Goal: Task Accomplishment & Management: Use online tool/utility

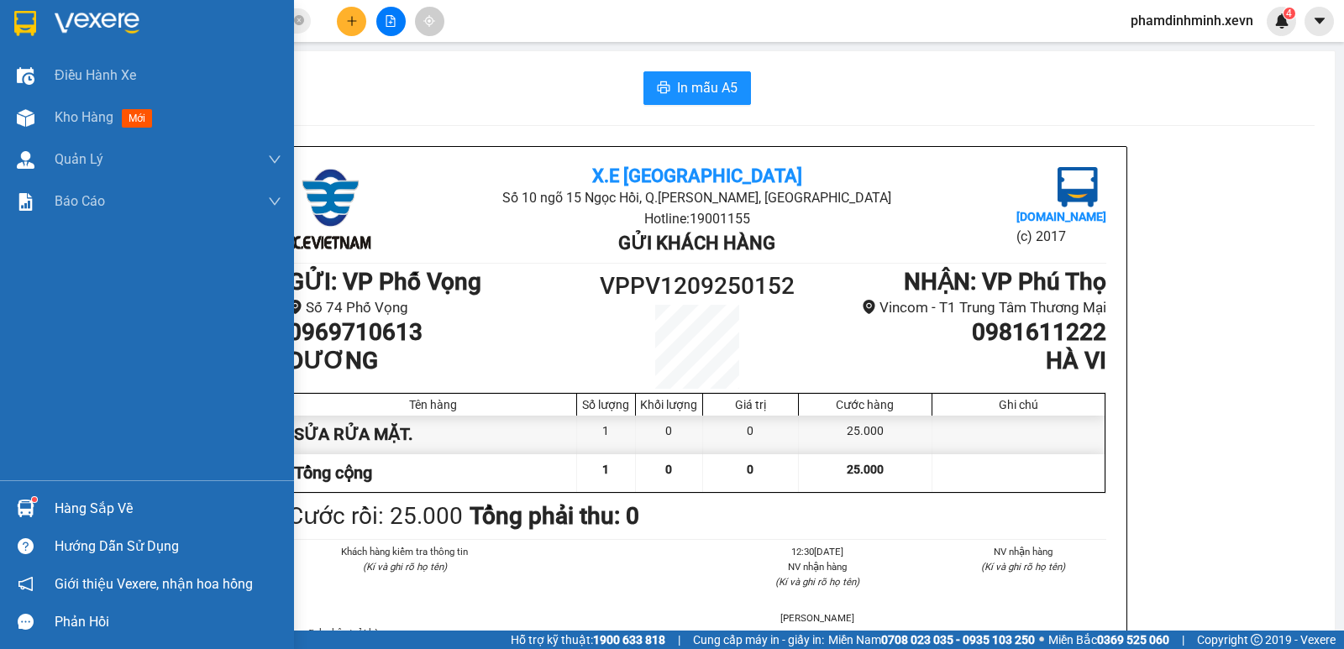
click at [45, 510] on div "Hàng sắp về" at bounding box center [147, 509] width 294 height 38
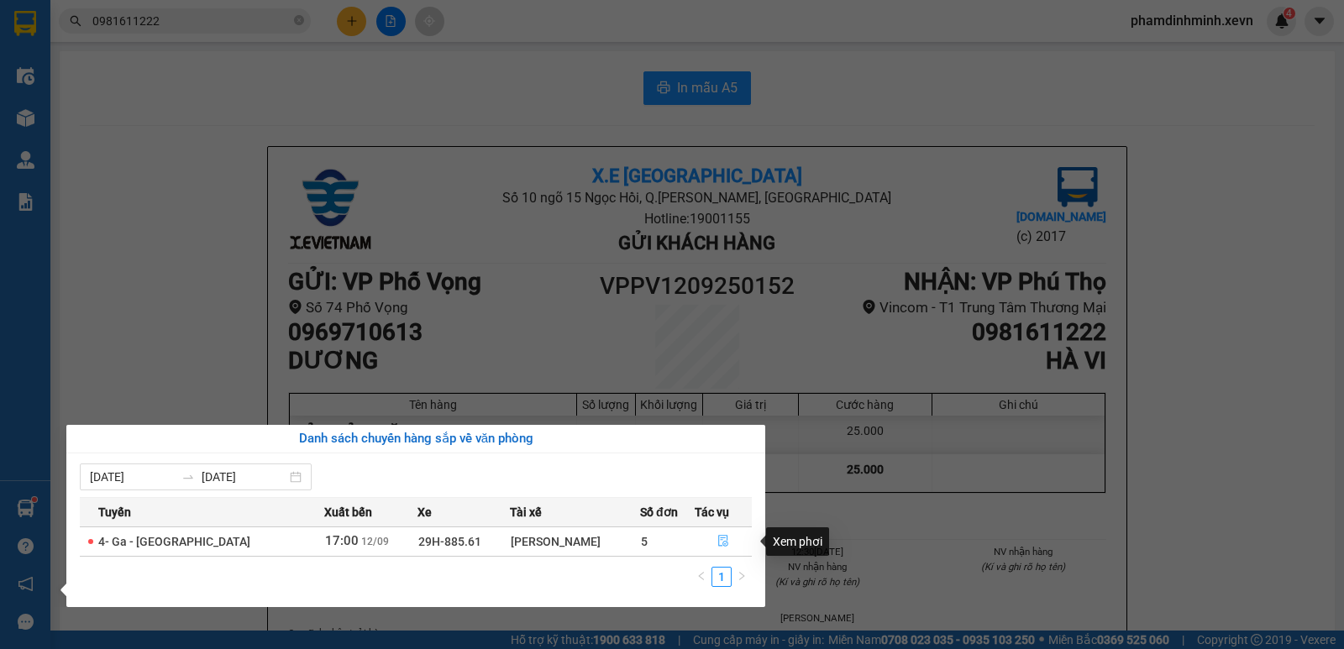
click at [715, 533] on button "button" at bounding box center [722, 541] width 55 height 27
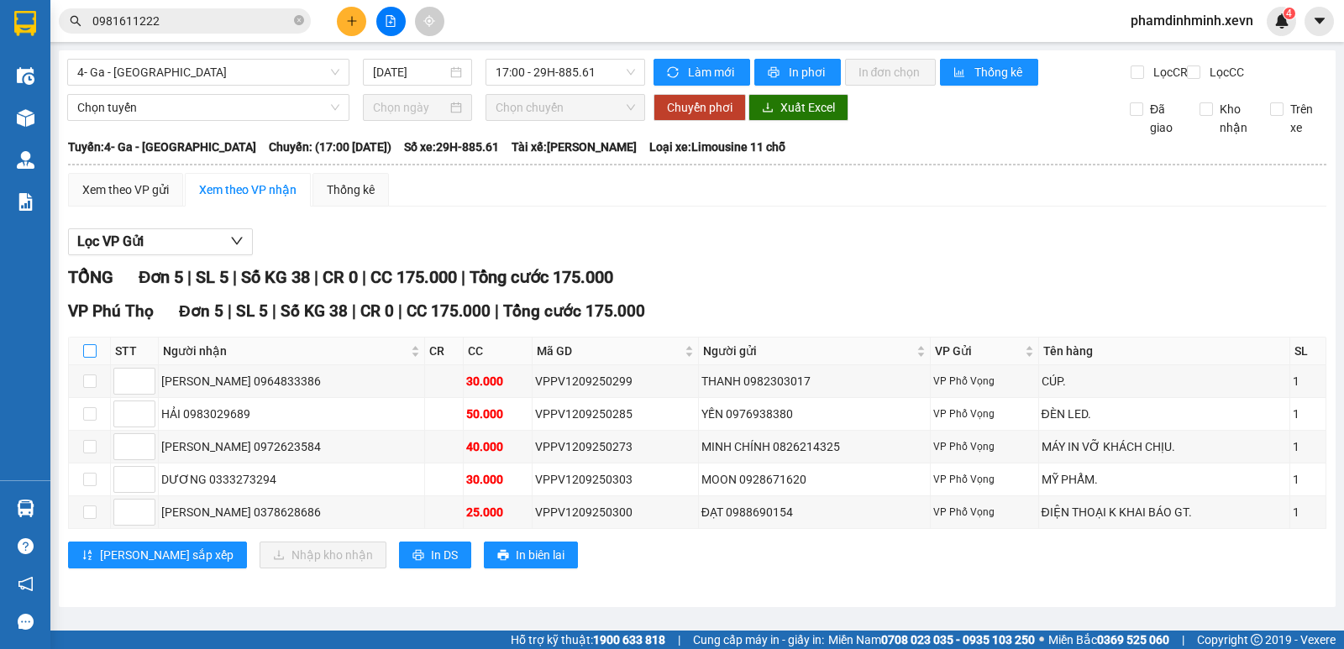
click at [94, 358] on input "checkbox" at bounding box center [89, 350] width 13 height 13
checkbox input "true"
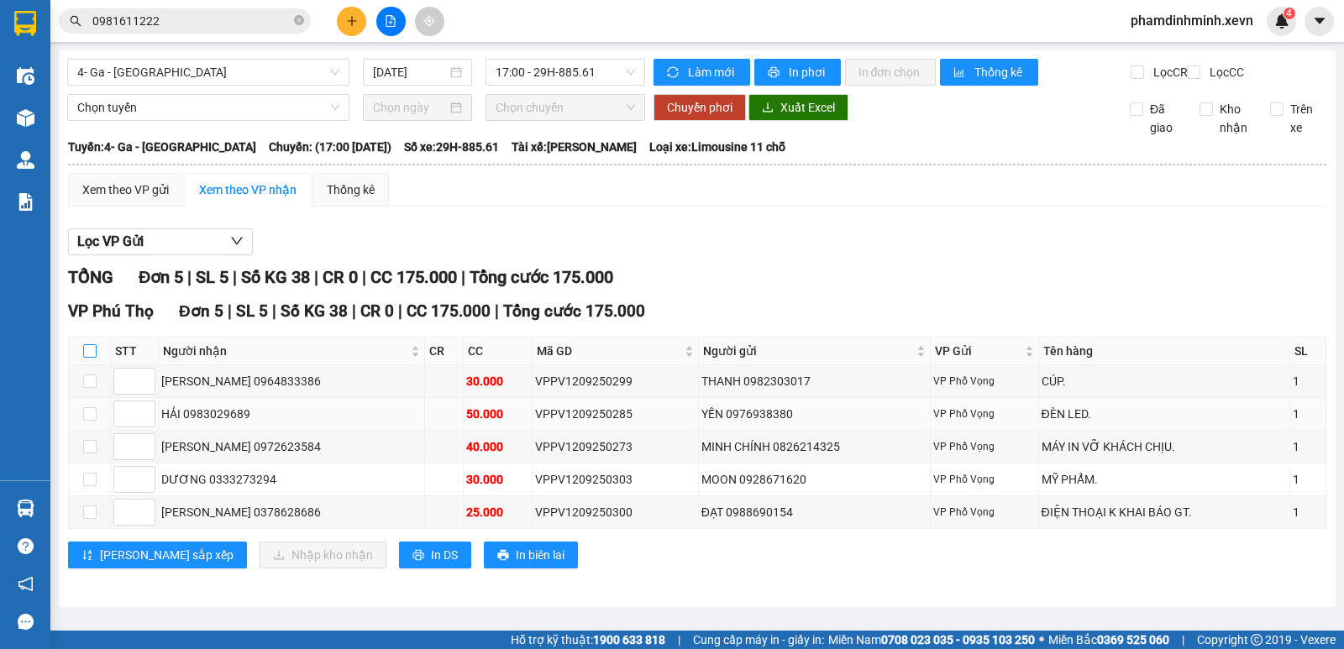
checkbox input "true"
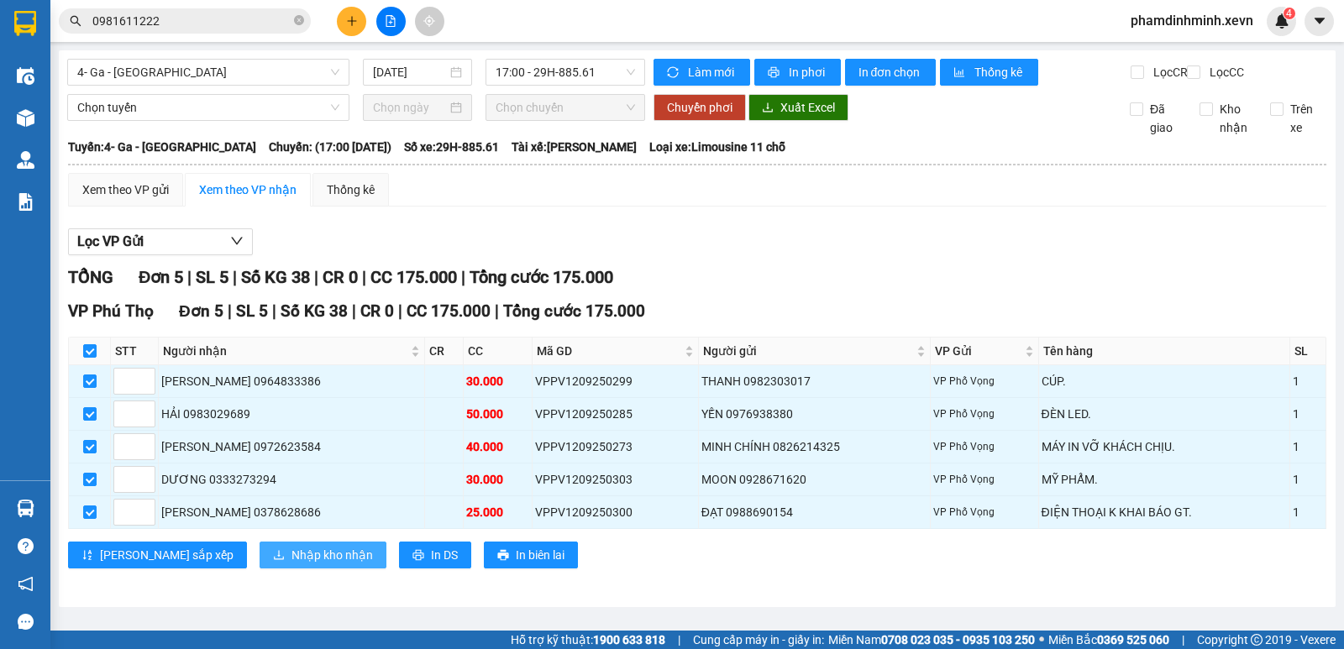
click at [291, 564] on span "Nhập kho nhận" at bounding box center [331, 555] width 81 height 18
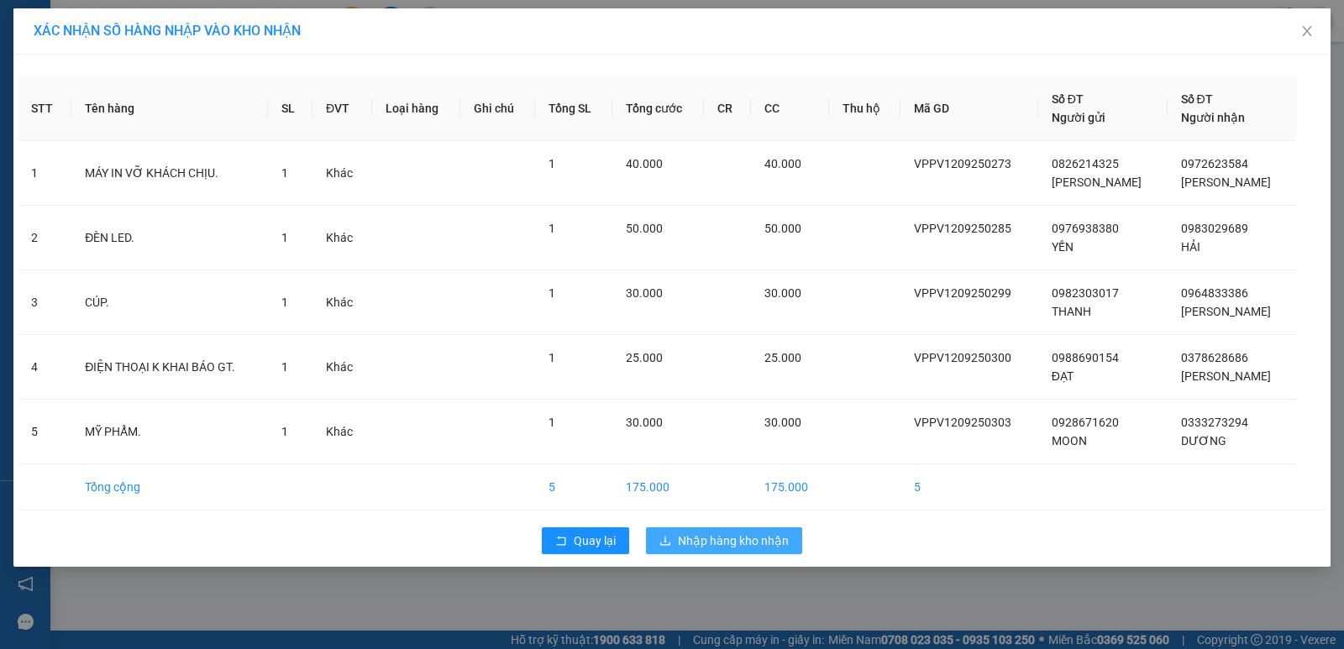
click at [746, 532] on span "Nhập hàng kho nhận" at bounding box center [733, 541] width 111 height 18
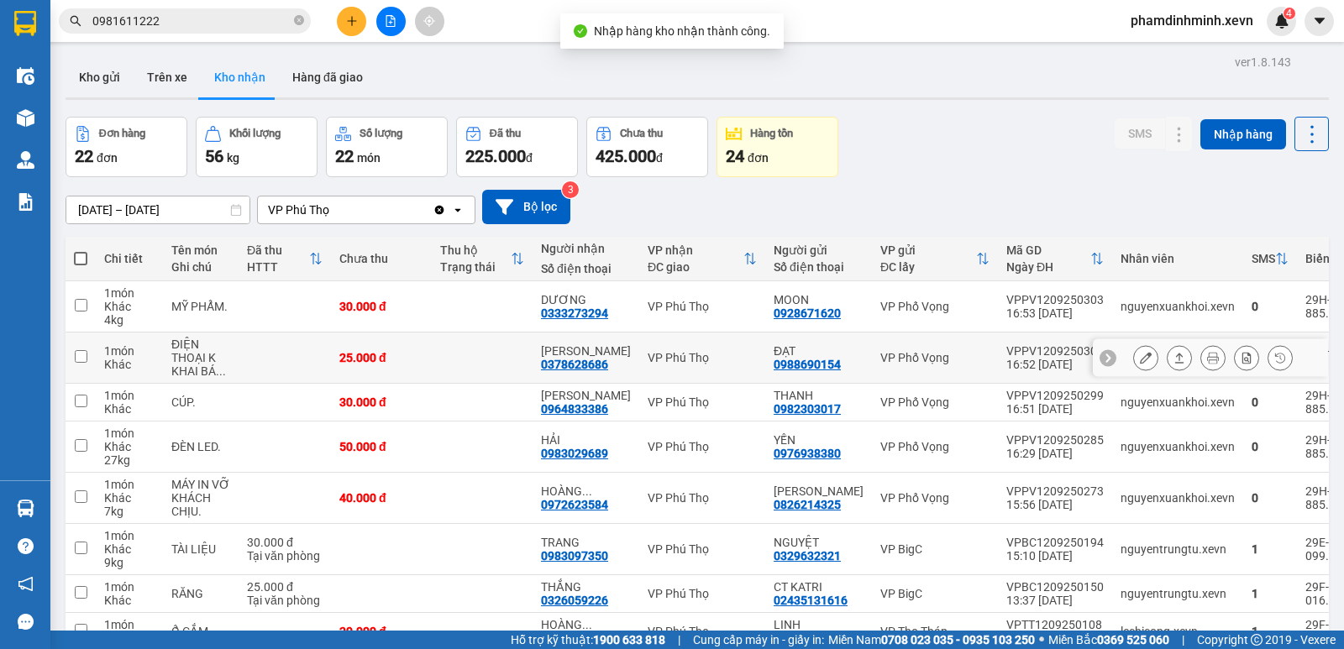
scroll to position [168, 0]
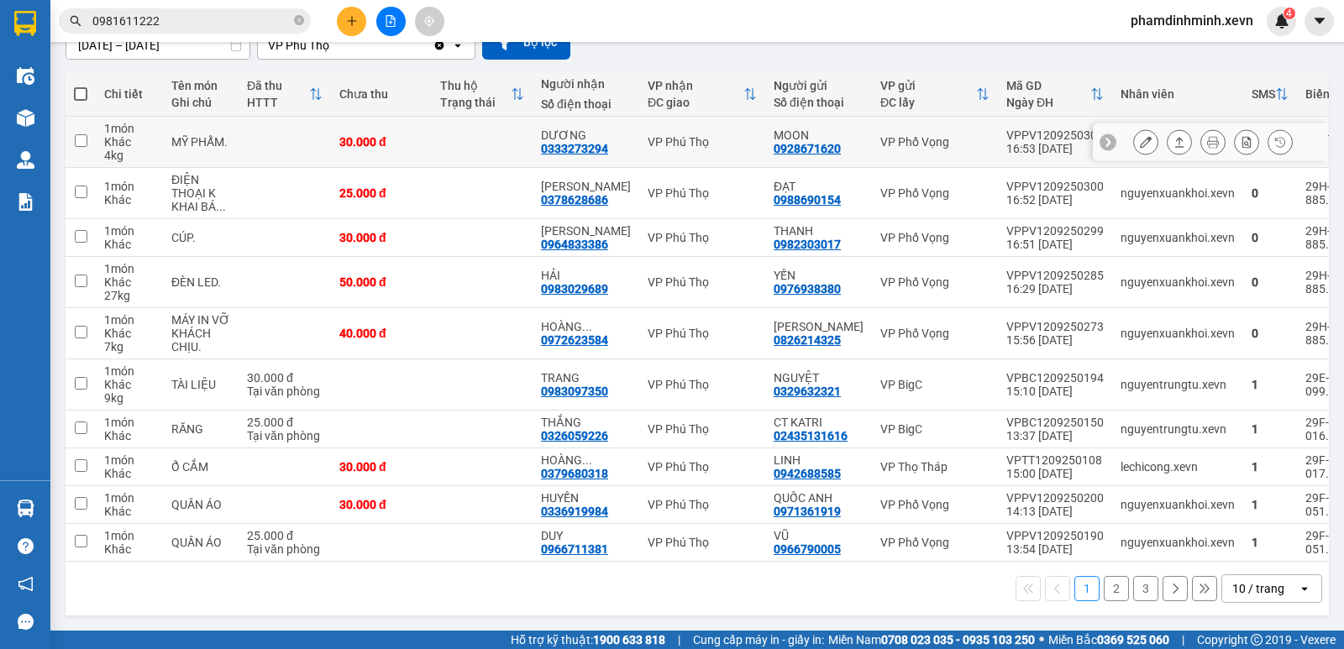
click at [1140, 136] on icon at bounding box center [1146, 142] width 12 height 12
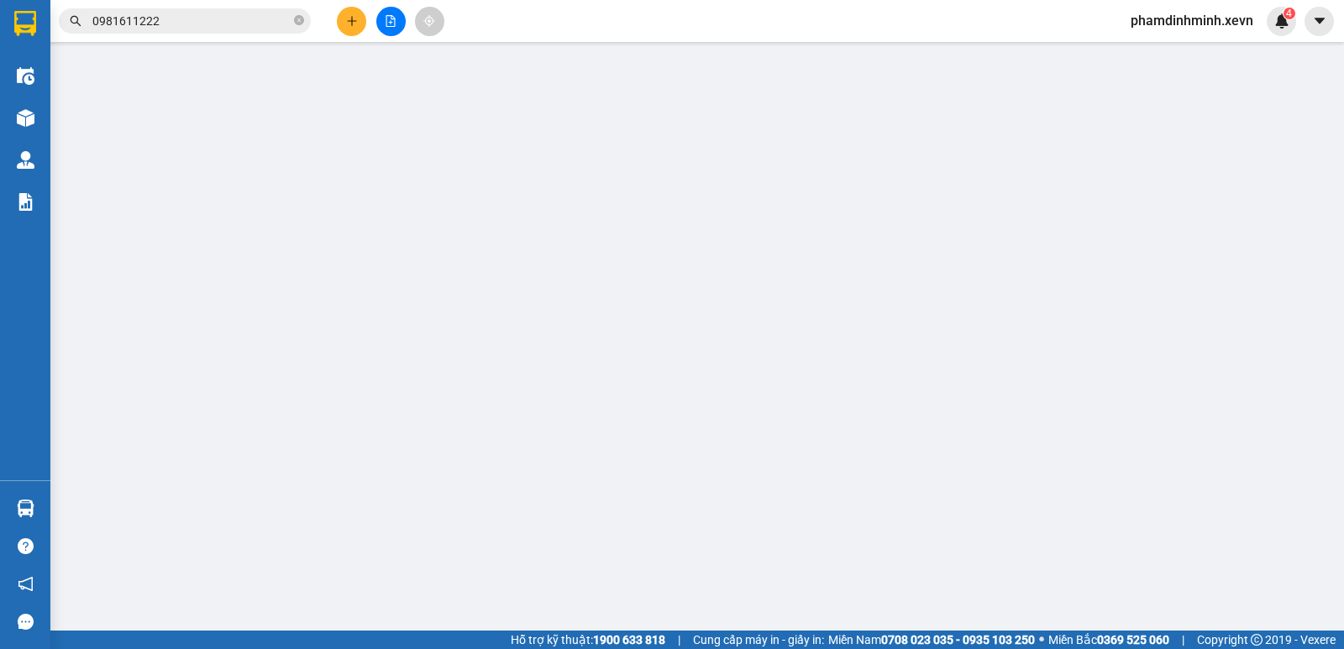
type input "0928671620"
type input "MOON"
type input "0333273294"
type input "DƯƠNG"
type input "LÊ QUỐC VIỆT"
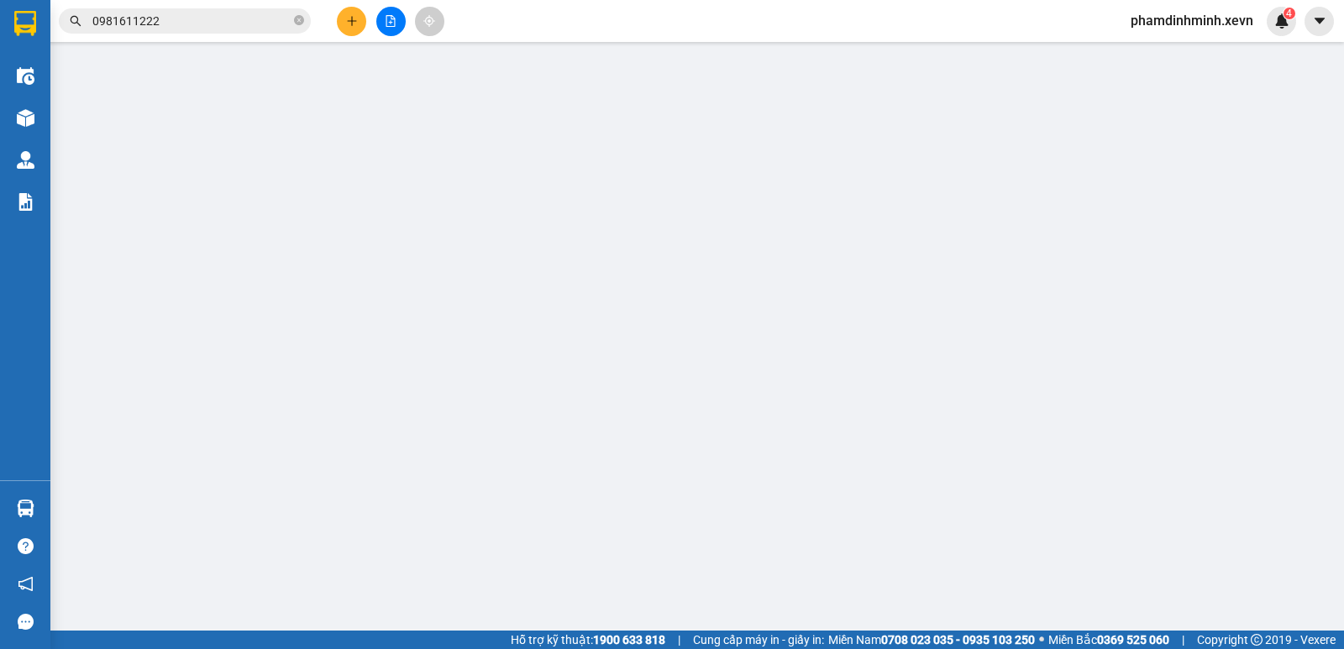
type input "30.000"
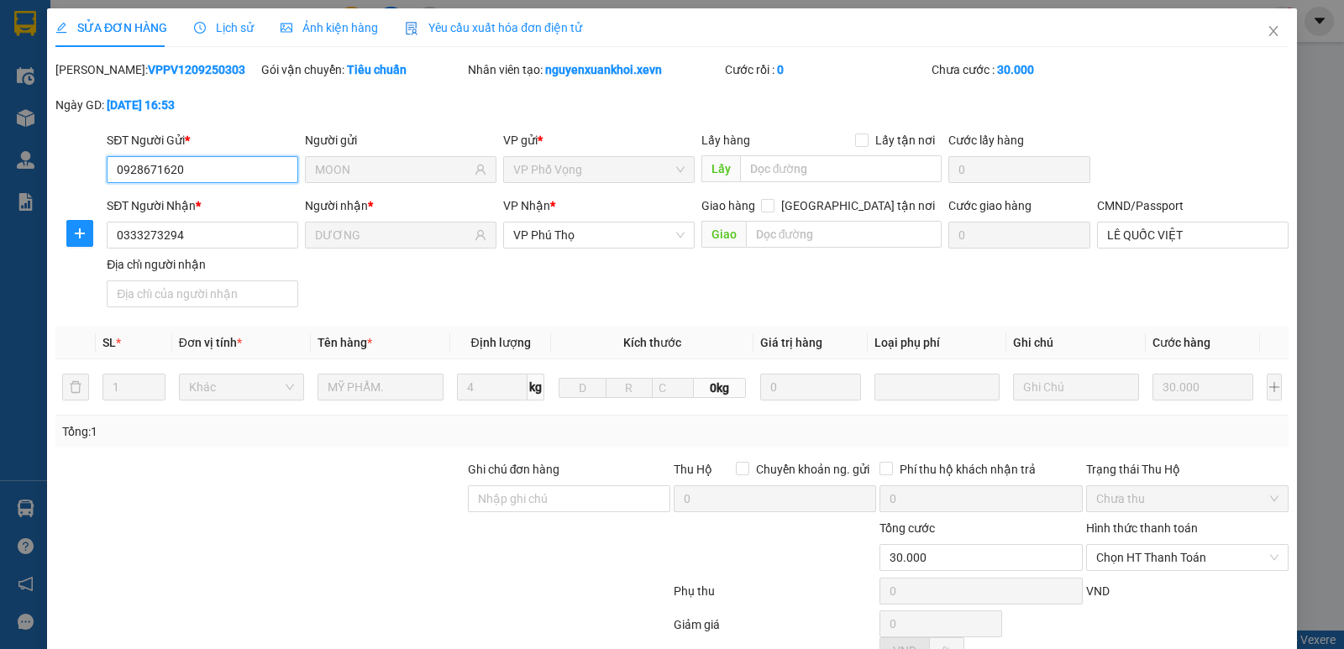
scroll to position [154, 0]
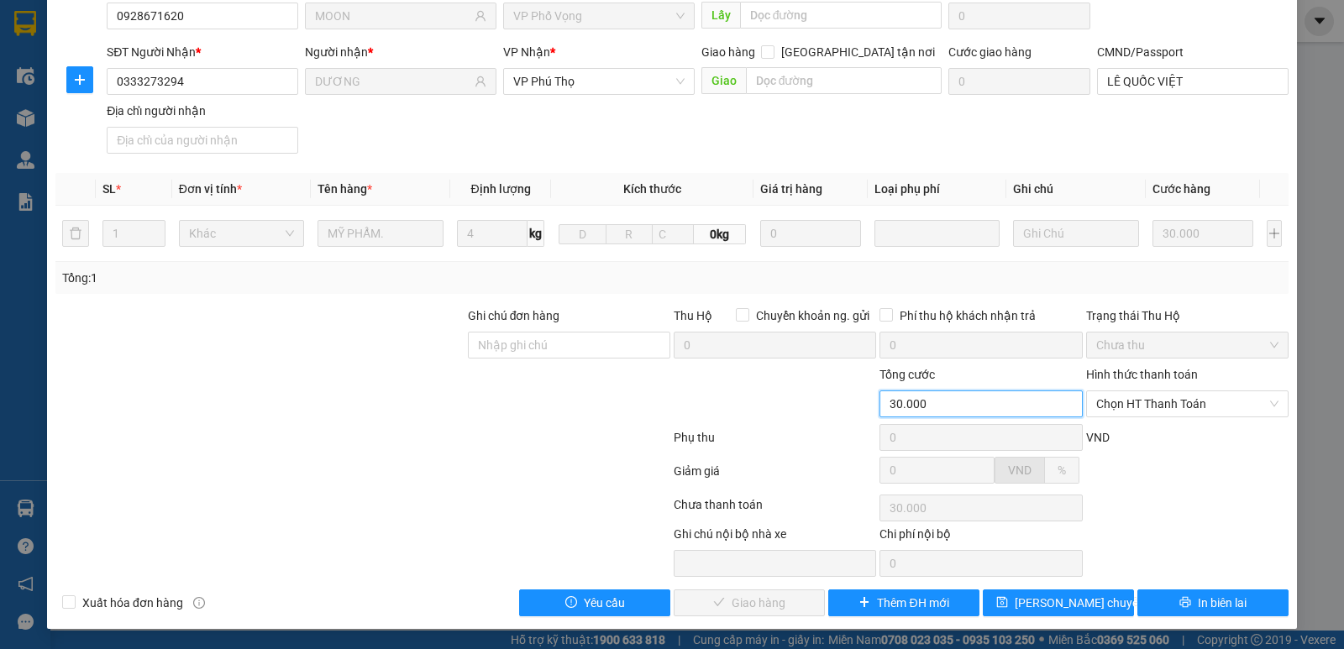
drag, startPoint x: 1003, startPoint y: 400, endPoint x: 1019, endPoint y: 403, distance: 16.3
click at [1003, 401] on input "30.000" at bounding box center [980, 403] width 202 height 27
click at [1108, 396] on span "Chọn HT Thanh Toán" at bounding box center [1187, 403] width 182 height 25
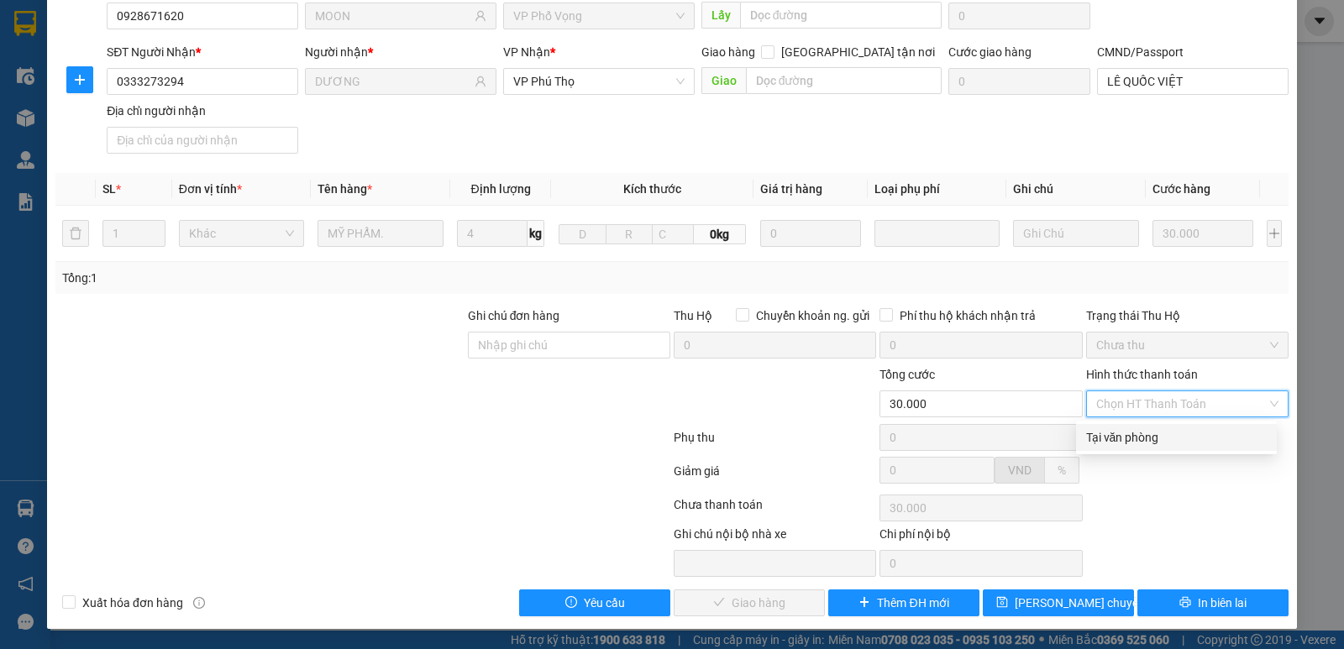
click at [1110, 433] on div "Tại văn phòng" at bounding box center [1176, 437] width 181 height 18
type input "0"
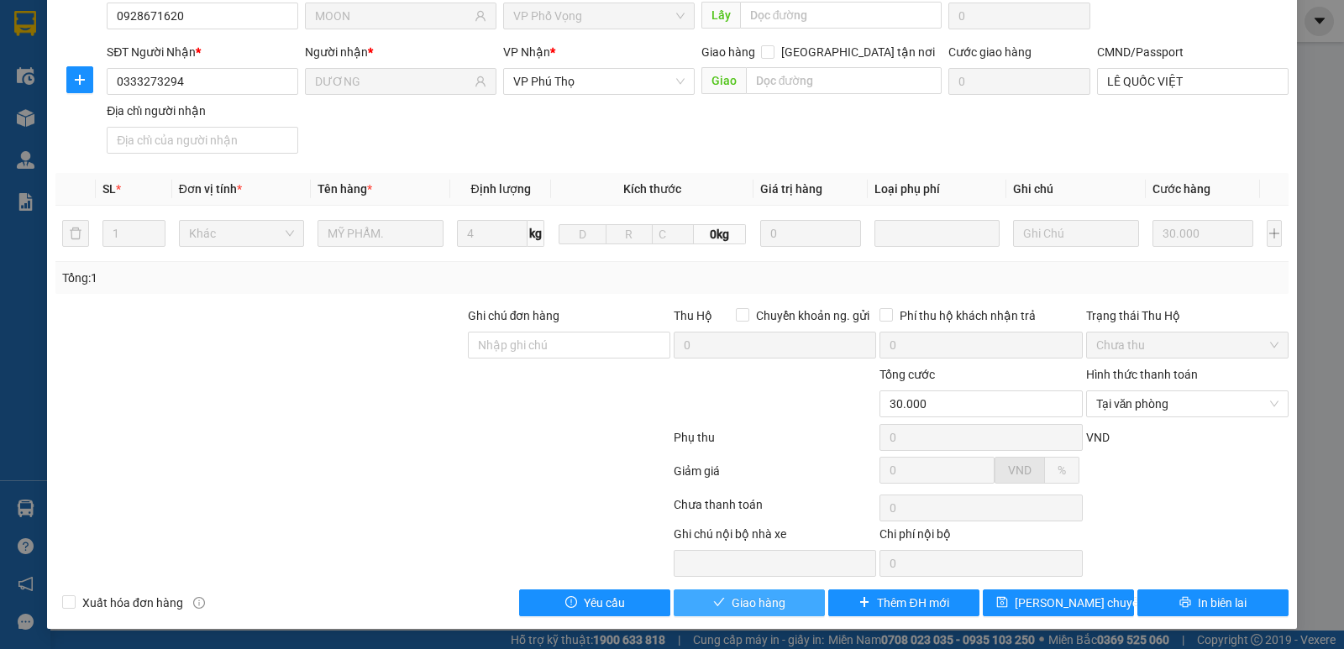
click at [815, 597] on button "Giao hàng" at bounding box center [748, 603] width 151 height 27
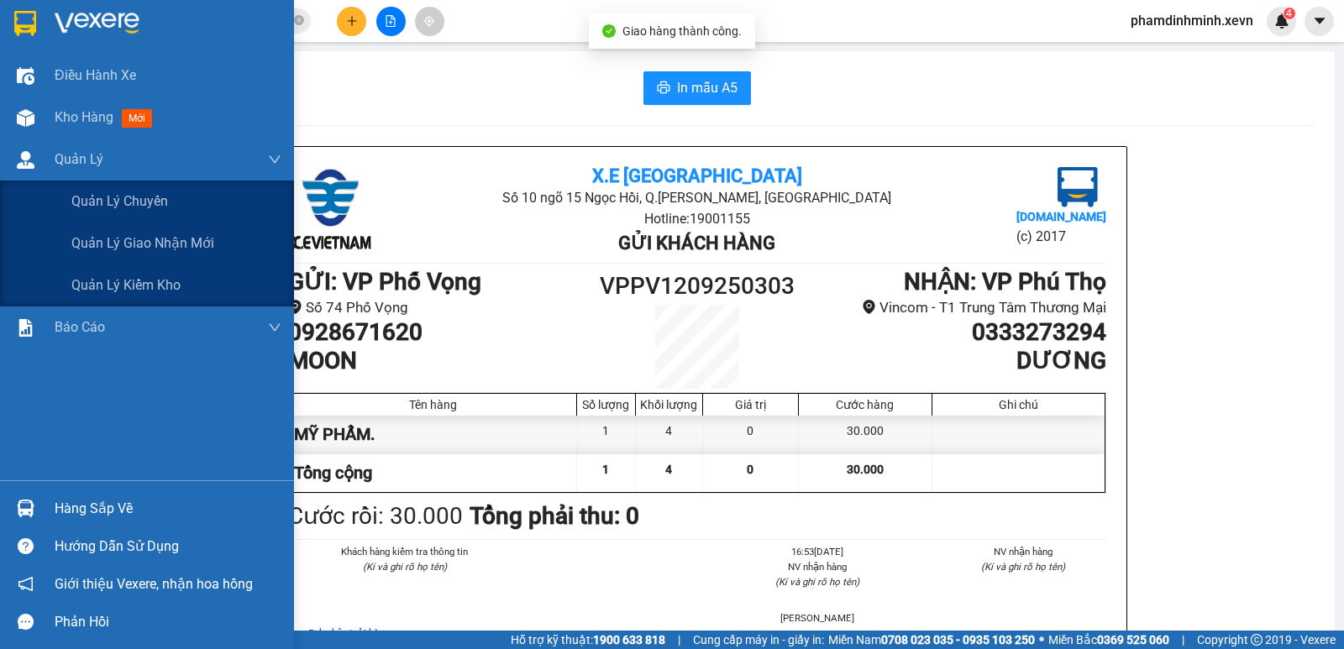
click at [84, 109] on span "Kho hàng" at bounding box center [84, 117] width 59 height 16
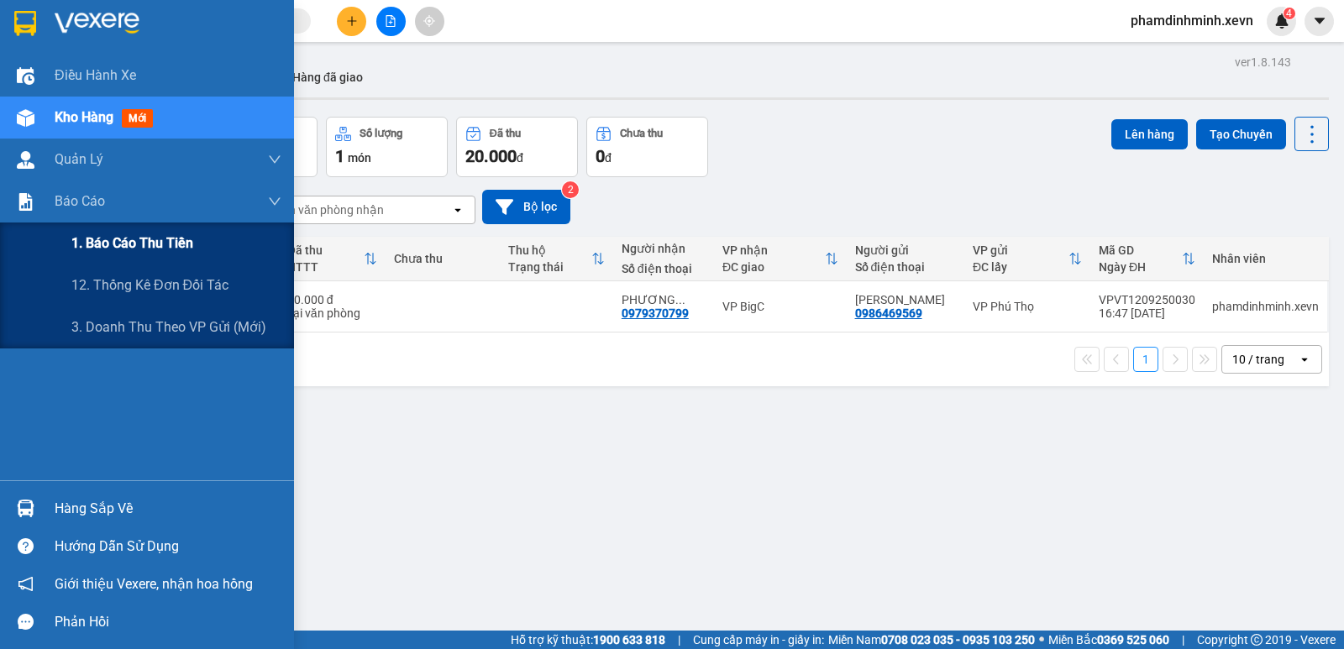
click at [106, 246] on span "1. Báo cáo thu tiền" at bounding box center [132, 243] width 122 height 21
